Goal: Information Seeking & Learning: Learn about a topic

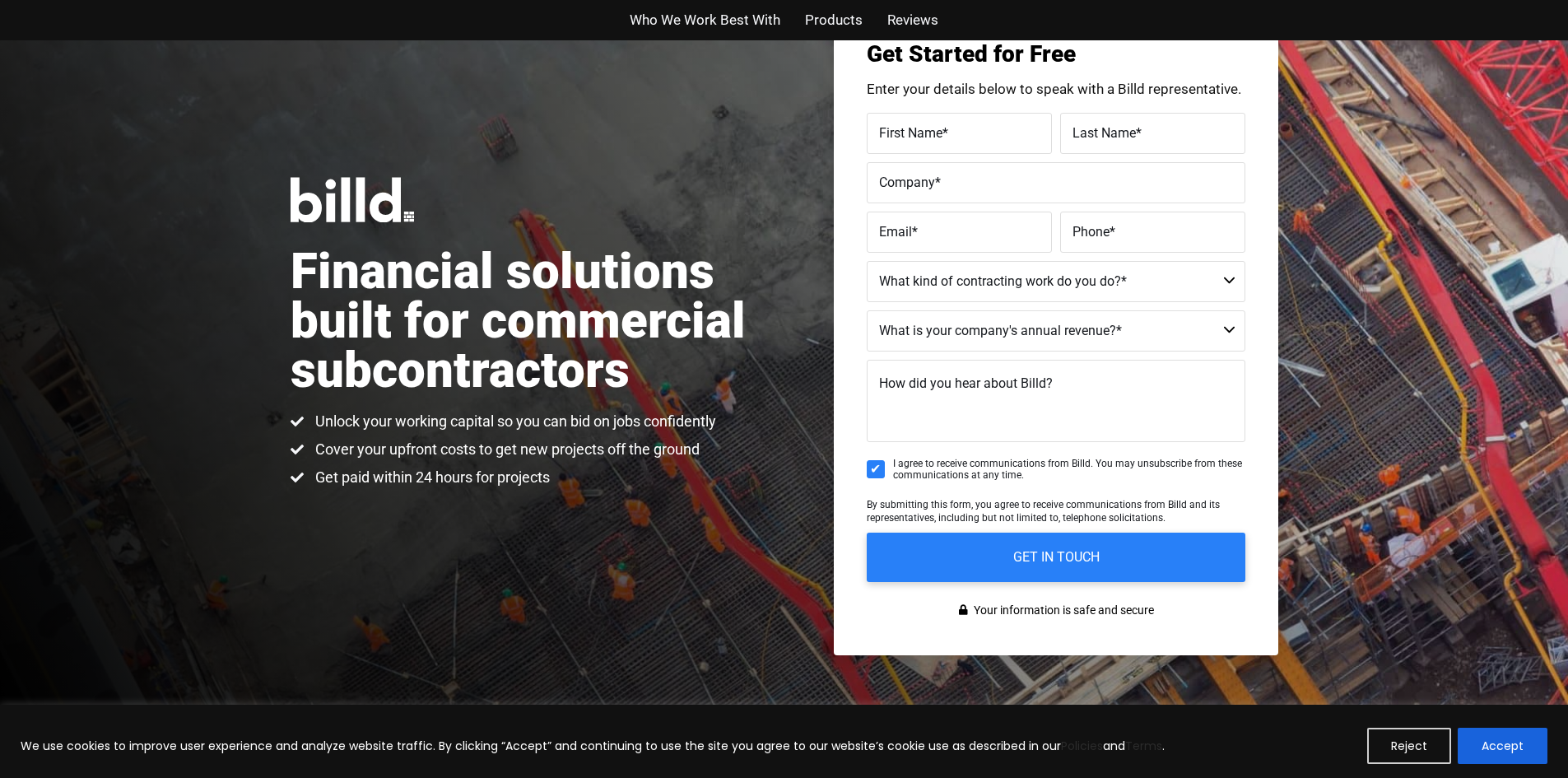
scroll to position [329, 0]
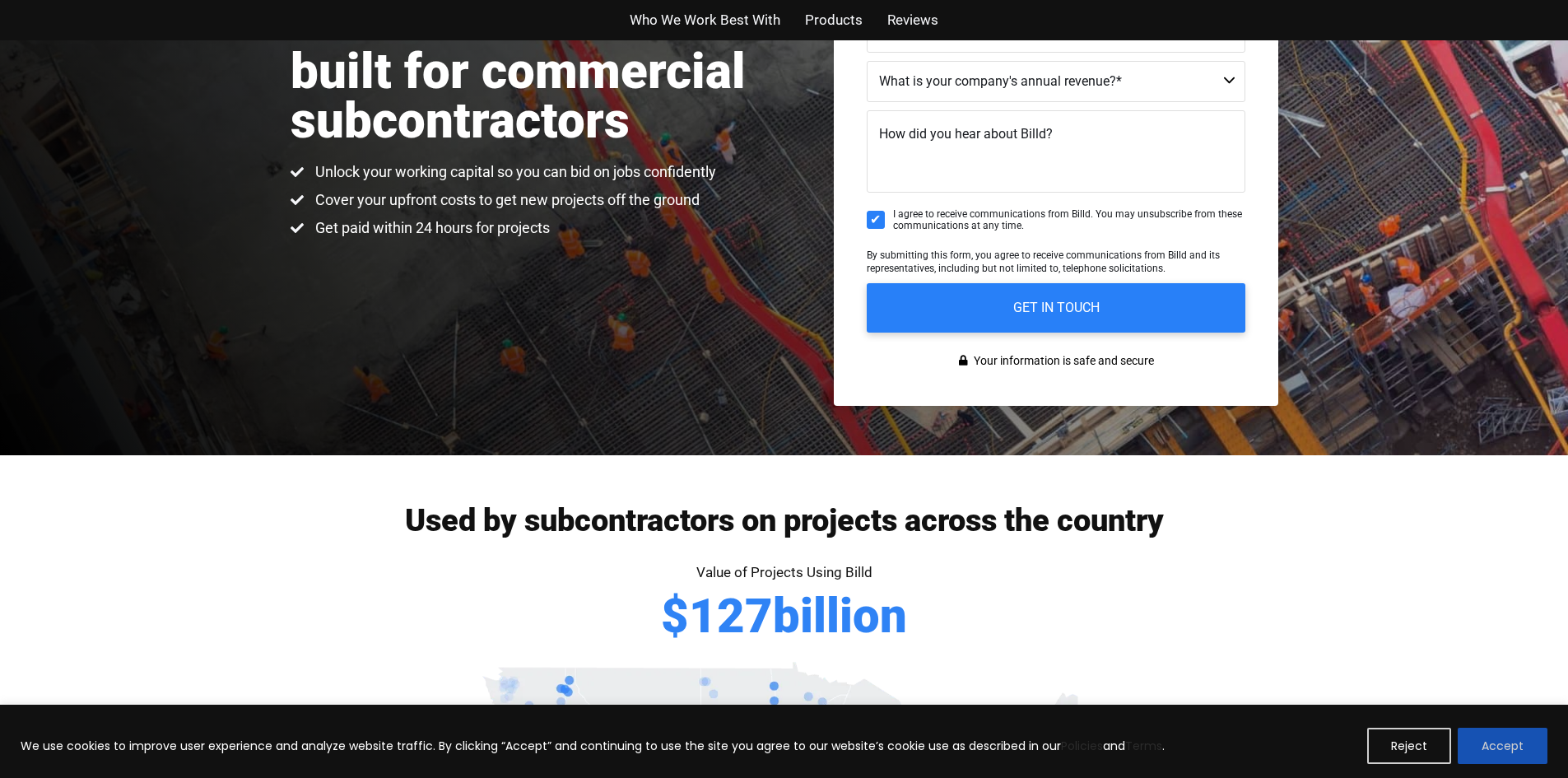
click at [1493, 735] on button "Accept" at bounding box center [1503, 745] width 90 height 37
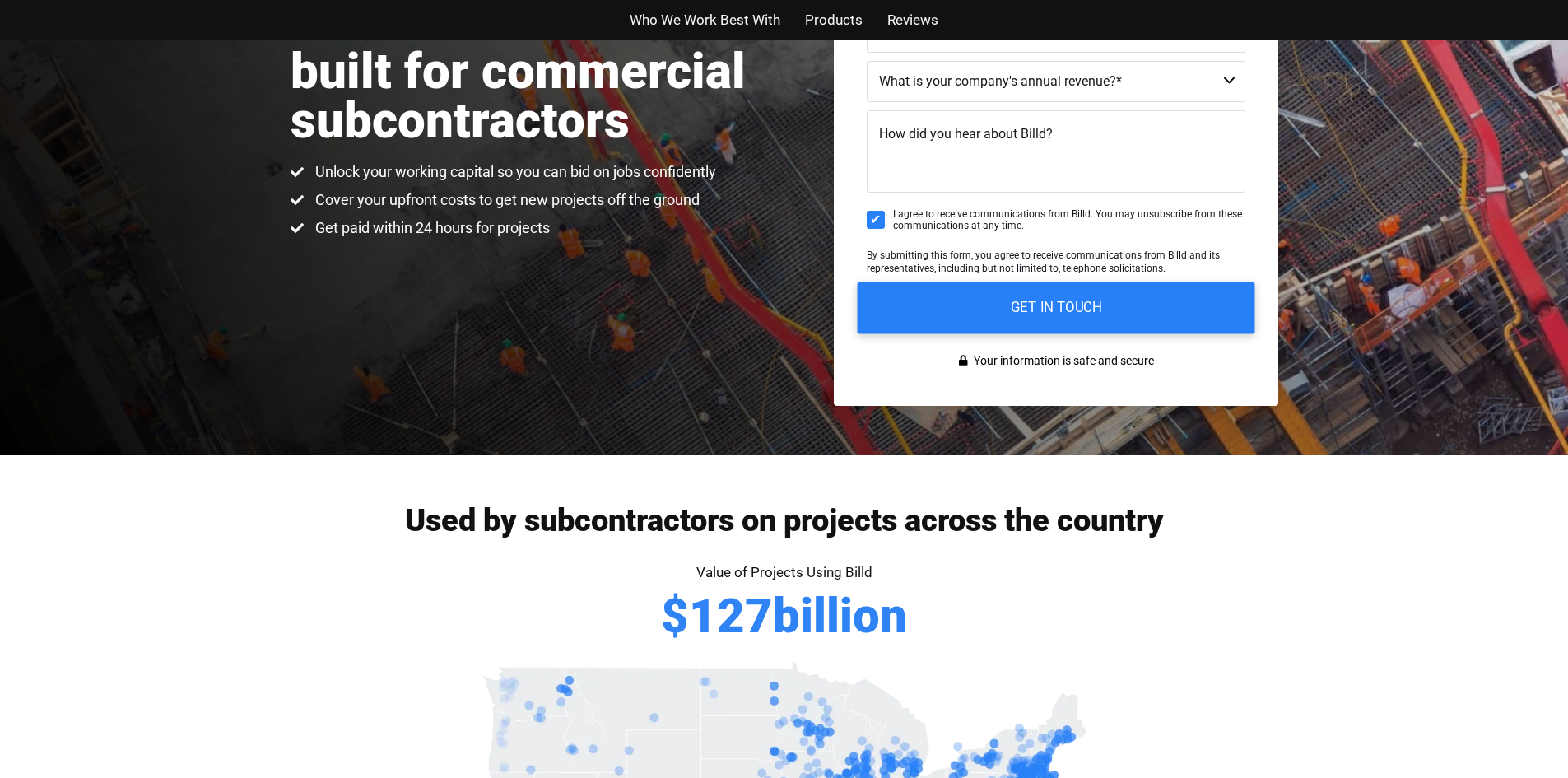
scroll to position [0, 0]
click at [1078, 305] on input "GET IN TOUCH" at bounding box center [1055, 307] width 397 height 52
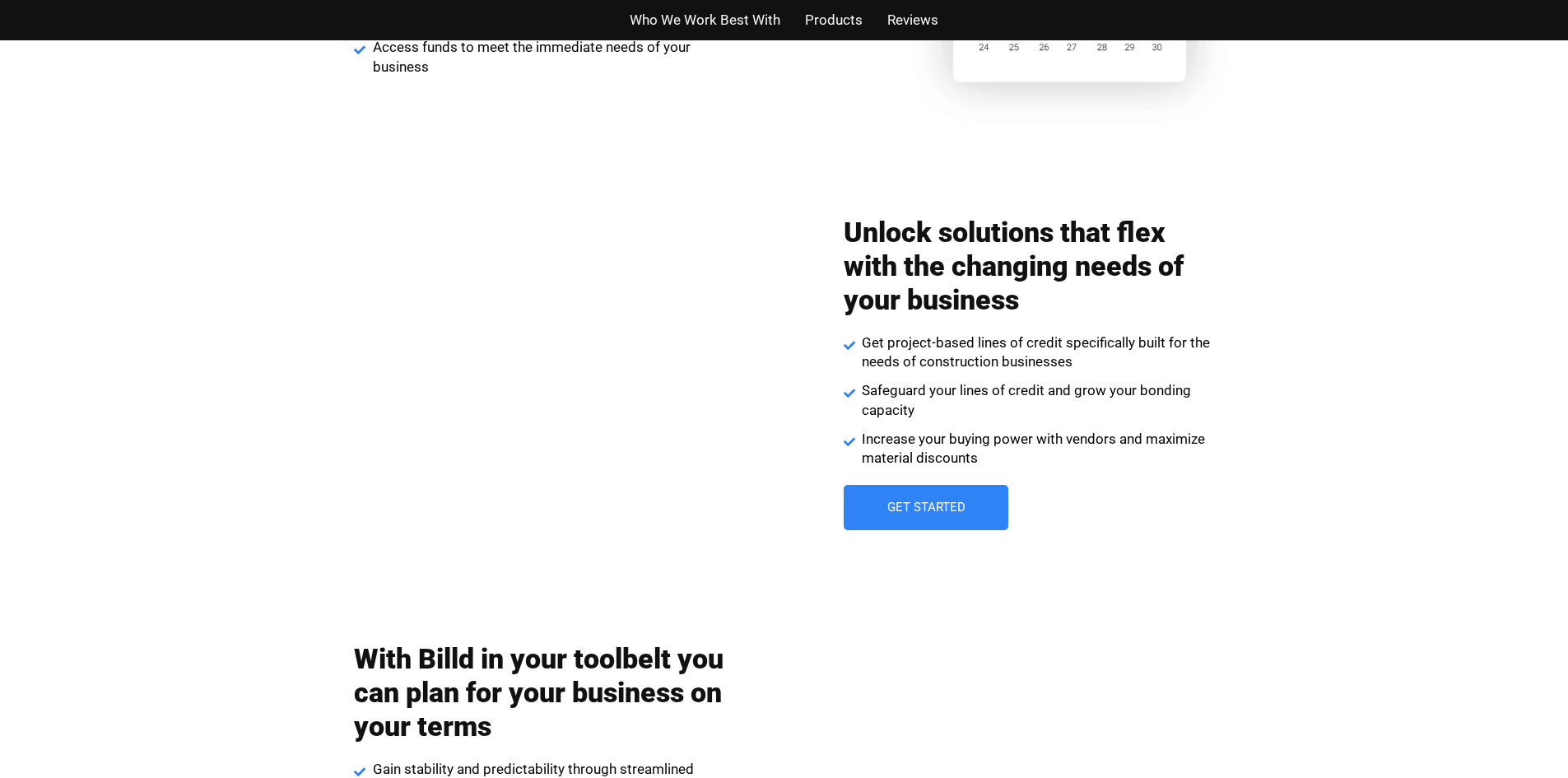
scroll to position [2222, 0]
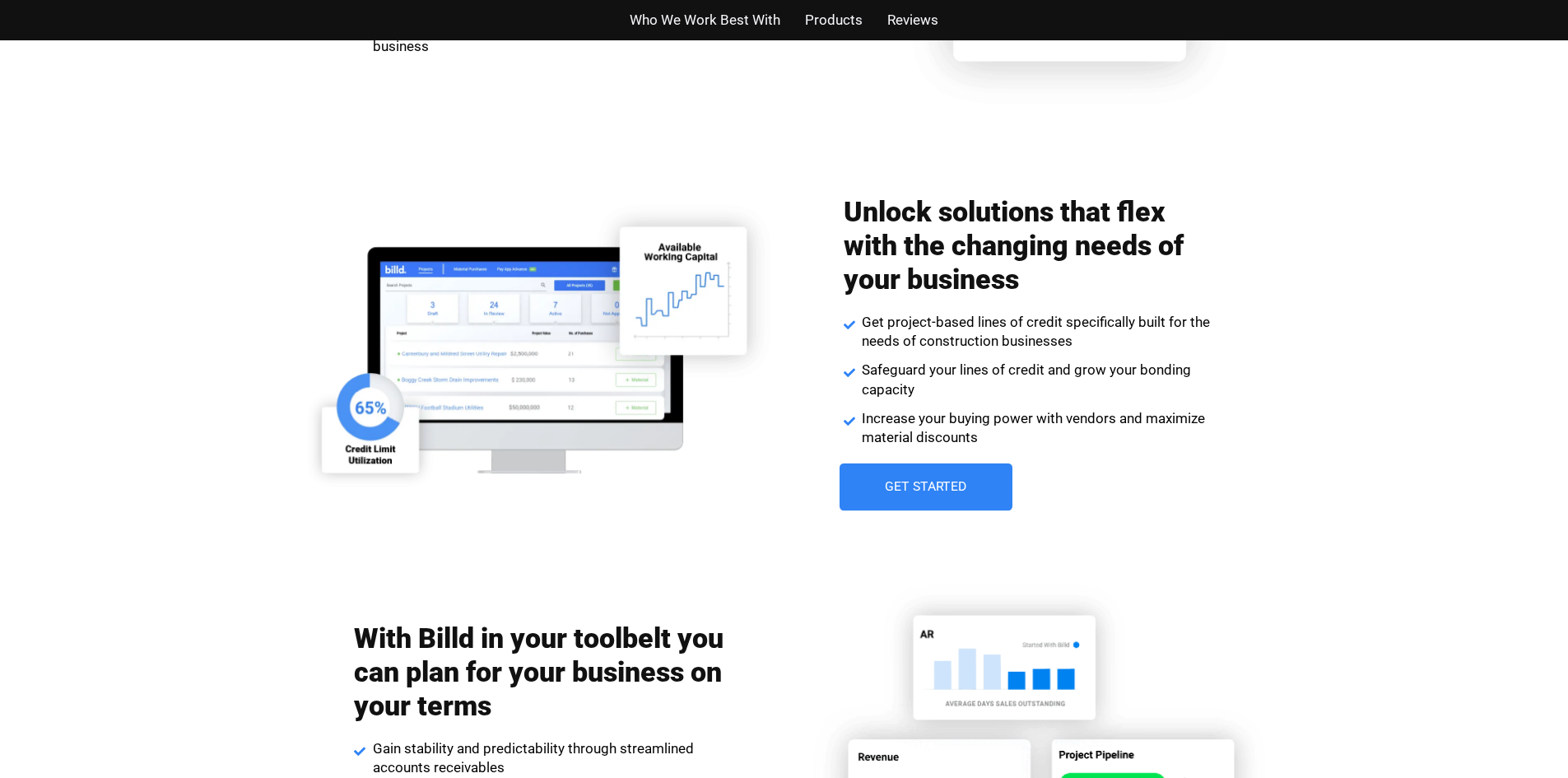
click at [962, 497] on link "Get Started" at bounding box center [926, 488] width 172 height 48
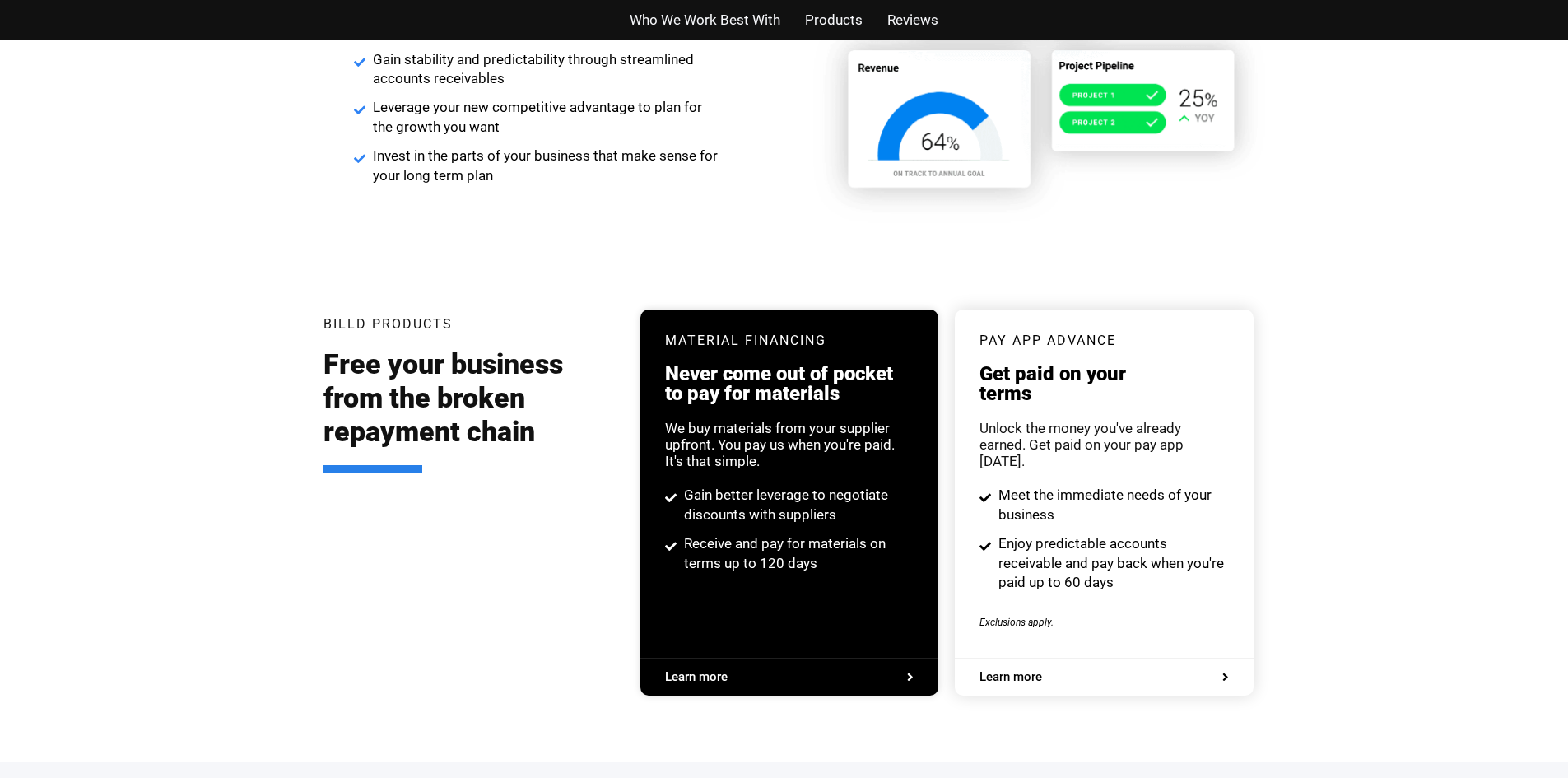
scroll to position [3128, 0]
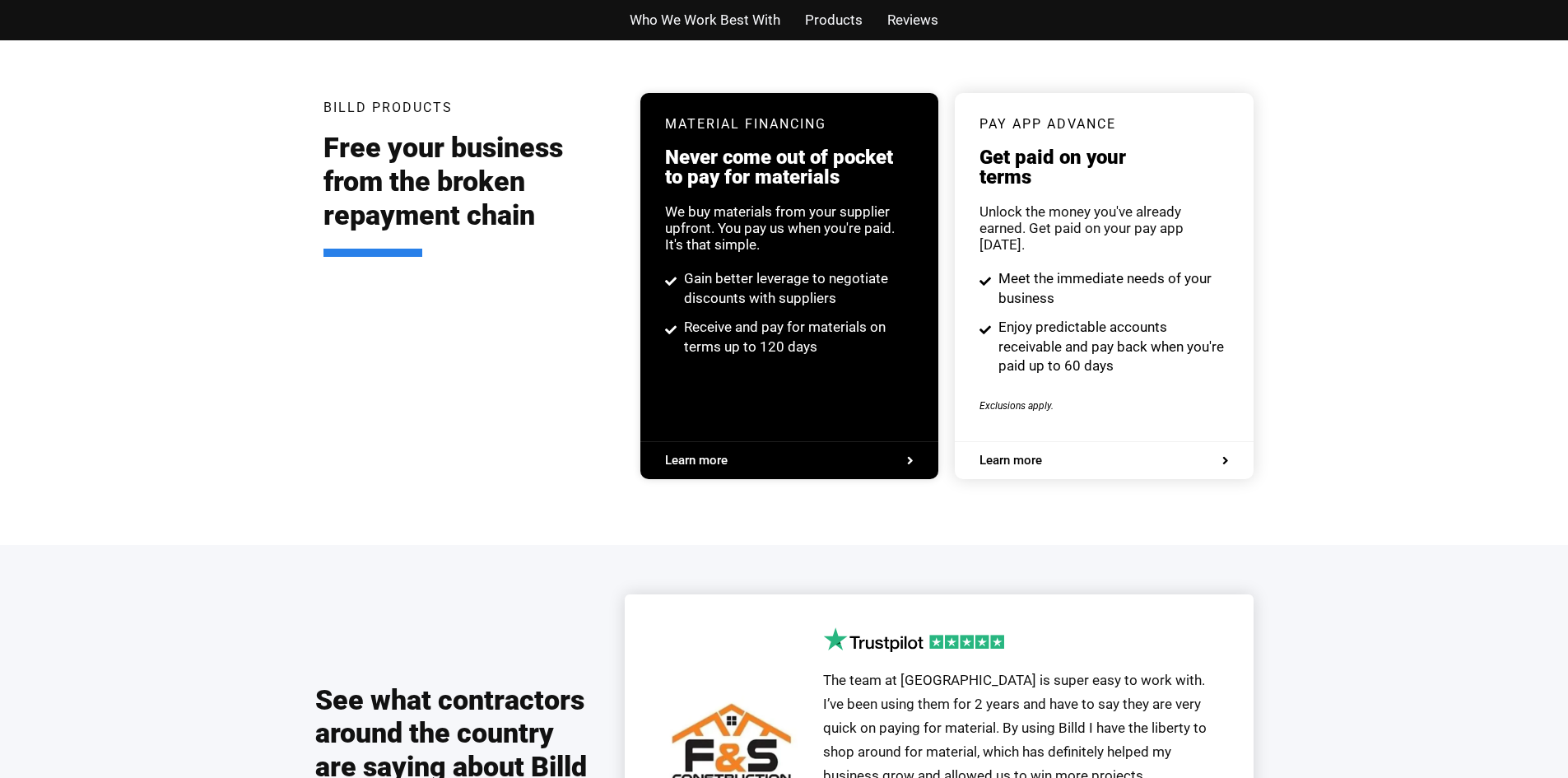
click at [1022, 454] on span "Learn more" at bounding box center [1010, 460] width 62 height 12
